Goal: Information Seeking & Learning: Learn about a topic

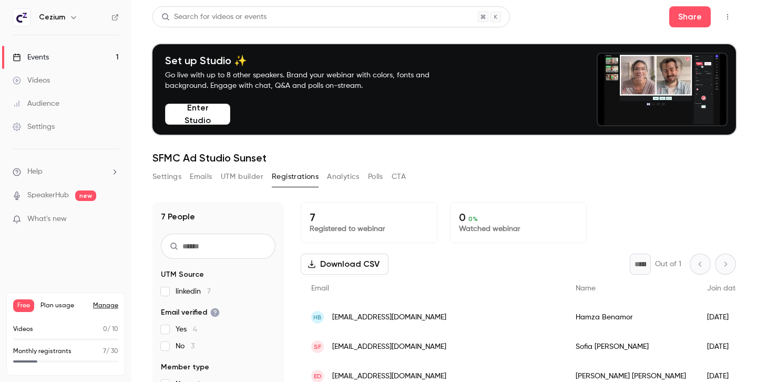
click at [56, 53] on link "Events 1" at bounding box center [65, 57] width 131 height 23
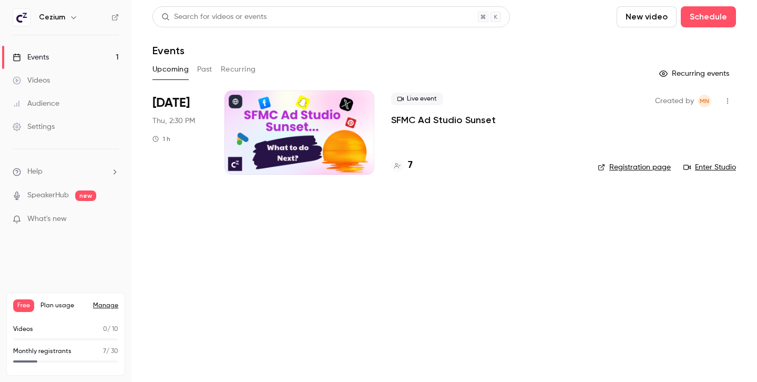
click at [451, 120] on p "SFMC Ad Studio Sunset" at bounding box center [443, 120] width 105 height 13
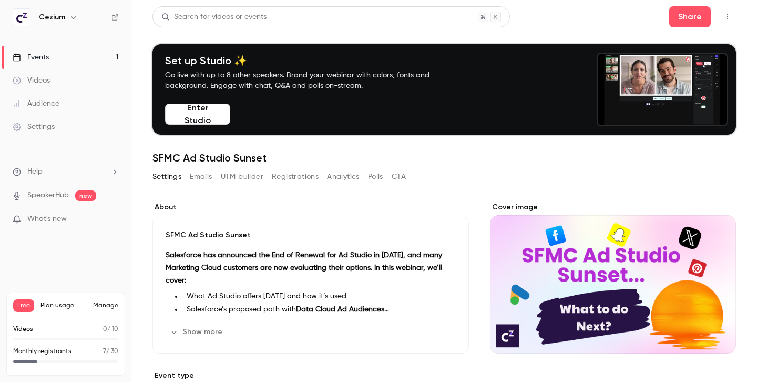
click at [204, 332] on button "Show more" at bounding box center [197, 331] width 63 height 17
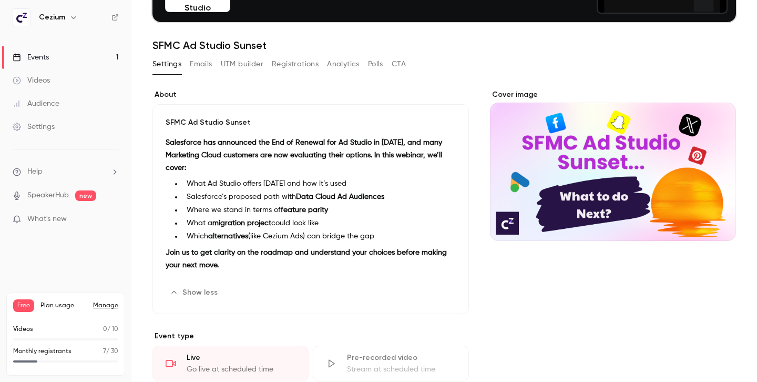
scroll to position [147, 0]
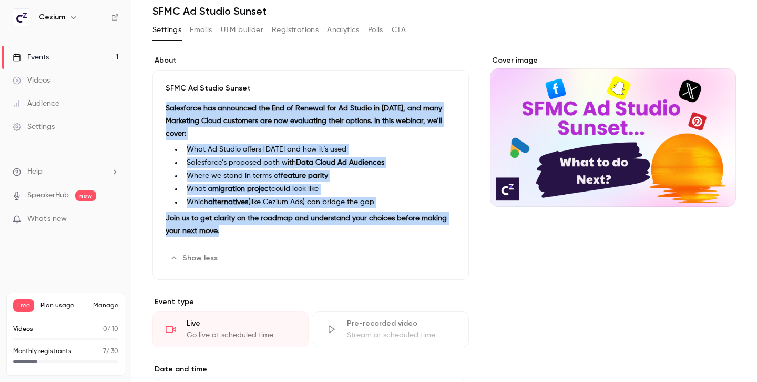
drag, startPoint x: 226, startPoint y: 233, endPoint x: 166, endPoint y: 112, distance: 135.3
click at [166, 112] on div "Salesforce has announced the End of Renewal for Ad Studio in [DATE], and many M…" at bounding box center [311, 171] width 290 height 139
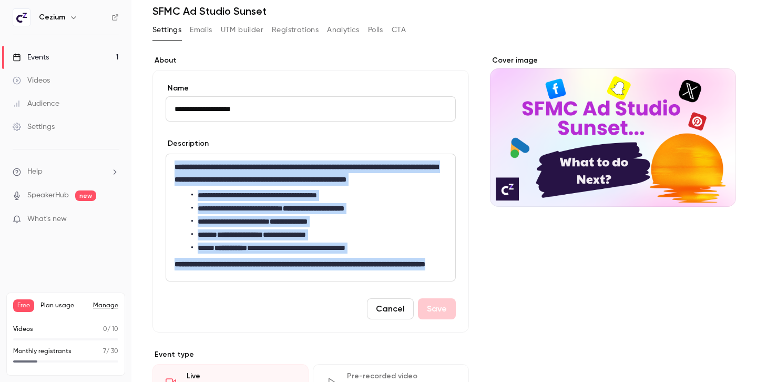
drag, startPoint x: 174, startPoint y: 166, endPoint x: 266, endPoint y: 289, distance: 154.0
click at [266, 281] on div "**********" at bounding box center [310, 217] width 289 height 127
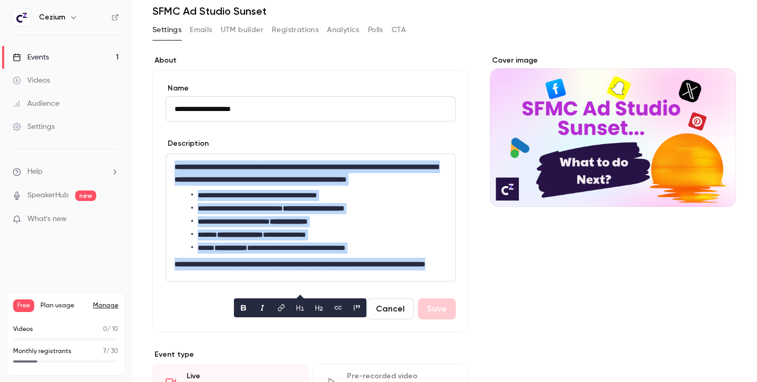
copy div "**********"
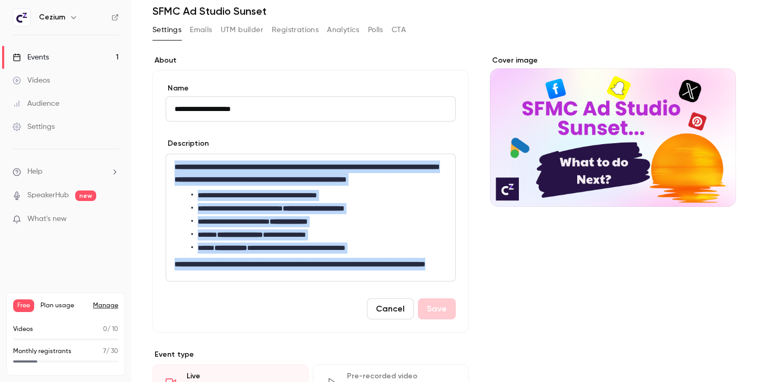
click at [289, 32] on button "Registrations" at bounding box center [295, 30] width 47 height 17
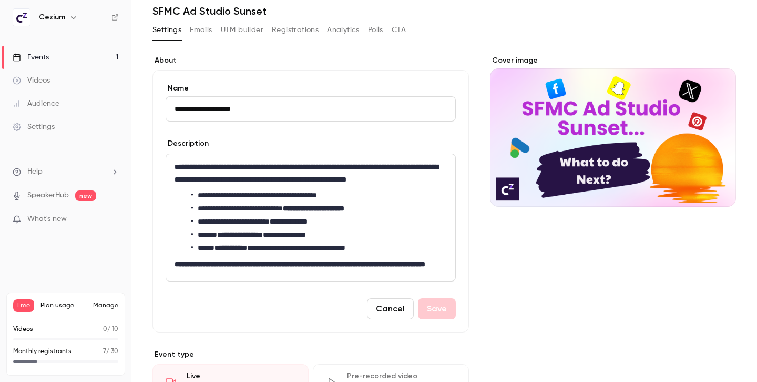
scroll to position [103, 0]
